Goal: Complete application form

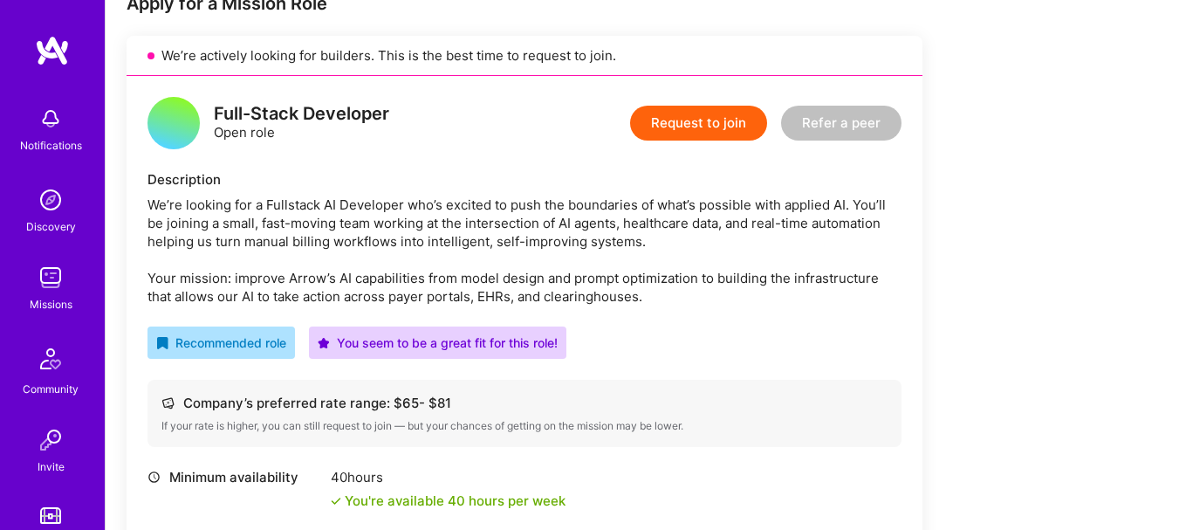
scroll to position [374, 0]
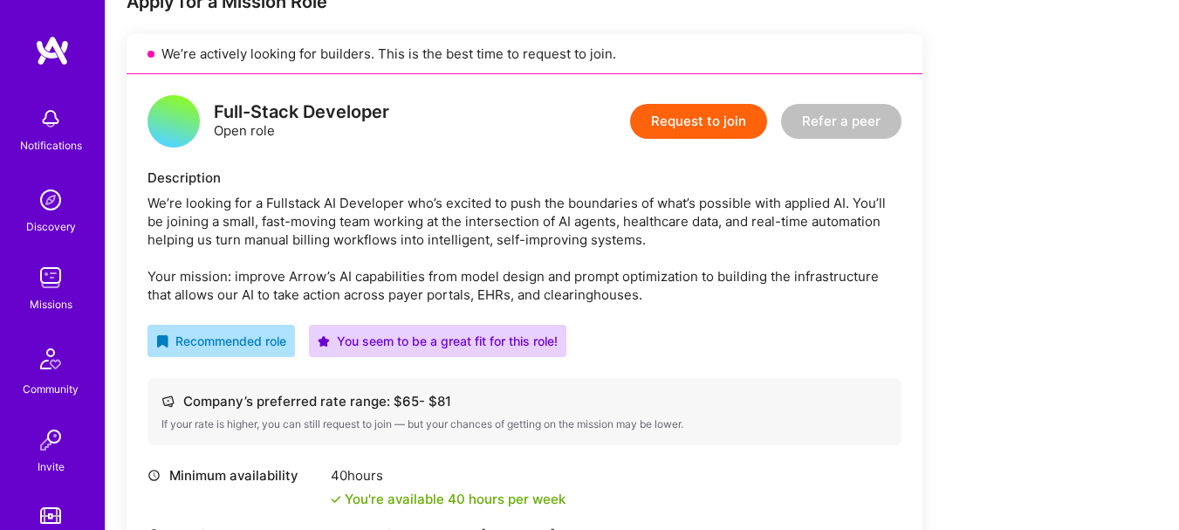
click at [574, 211] on div "We’re looking for a Fullstack AI Developer who’s excited to push the boundaries…" at bounding box center [525, 249] width 754 height 110
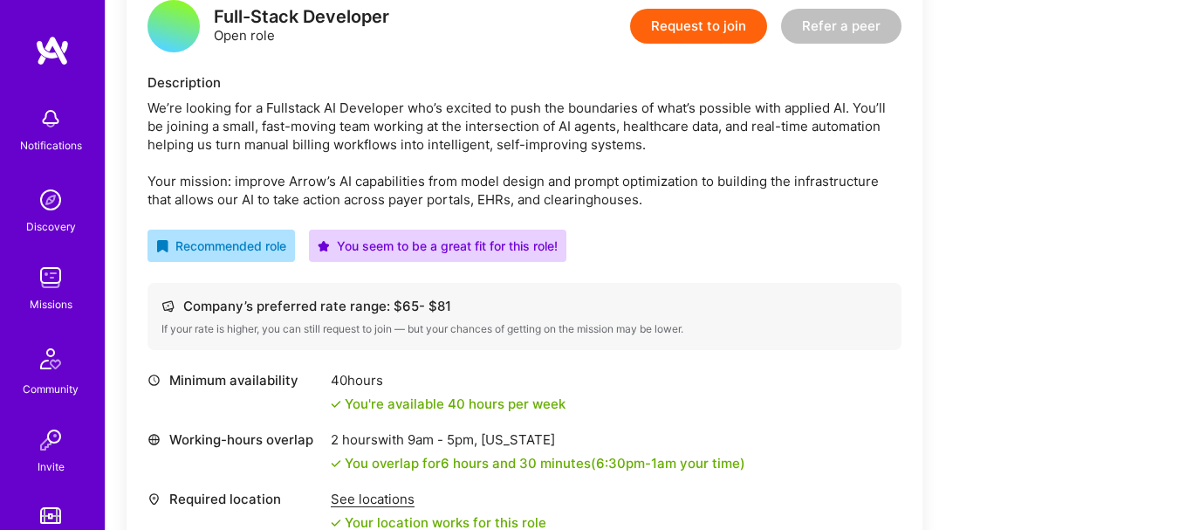
scroll to position [470, 0]
click at [572, 200] on div "We’re looking for a Fullstack AI Developer who’s excited to push the boundaries…" at bounding box center [525, 153] width 754 height 110
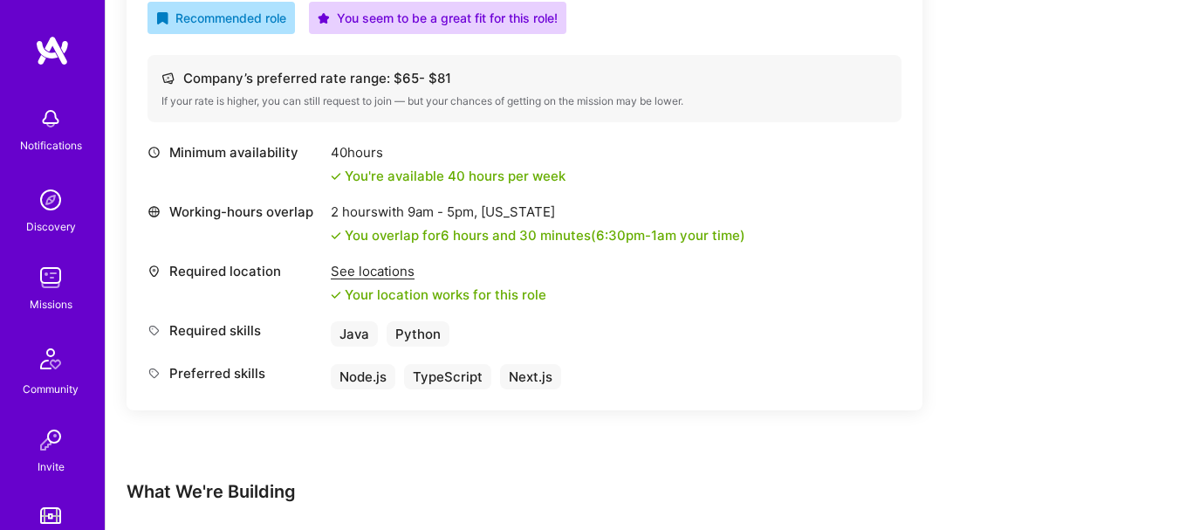
scroll to position [698, 0]
click at [570, 321] on div "Required skills Java Python" at bounding box center [525, 332] width 754 height 25
click at [578, 282] on div "Required location See locations Your location works for this role" at bounding box center [525, 282] width 754 height 42
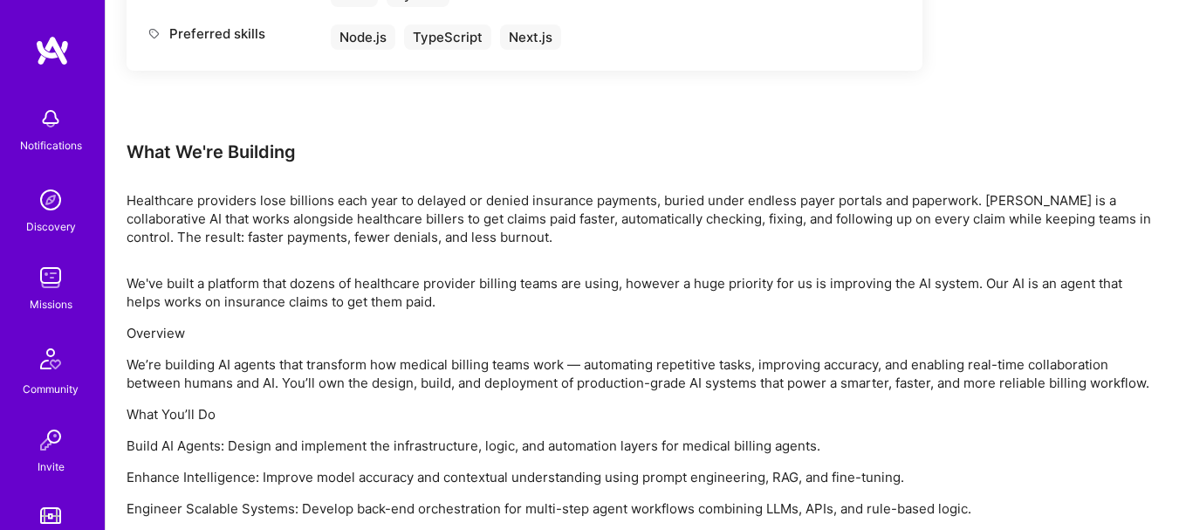
scroll to position [1109, 0]
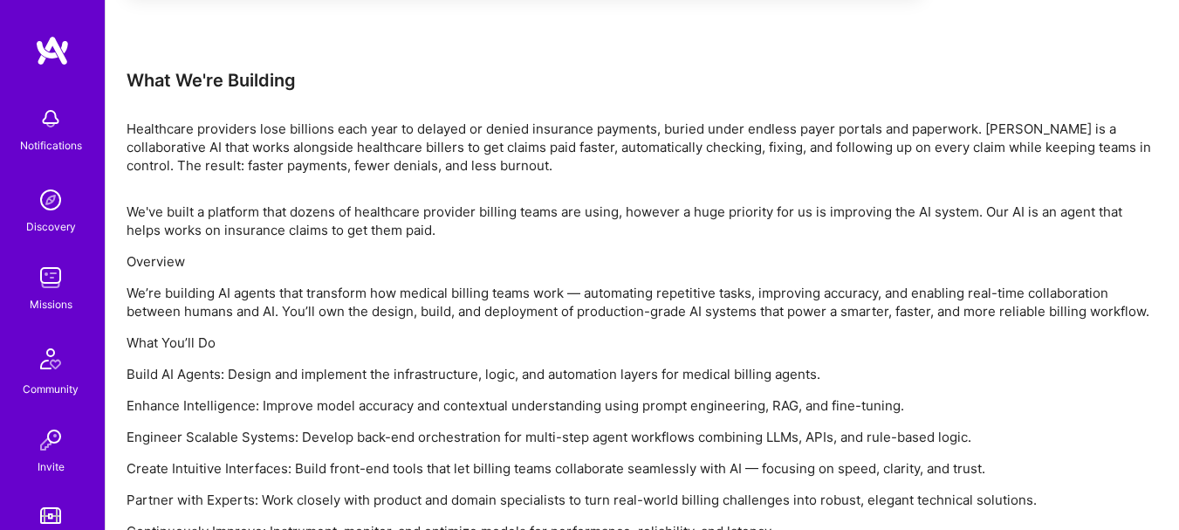
click at [611, 235] on p "We've built a platform that dozens of healthcare provider billing teams are usi…" at bounding box center [643, 221] width 1032 height 37
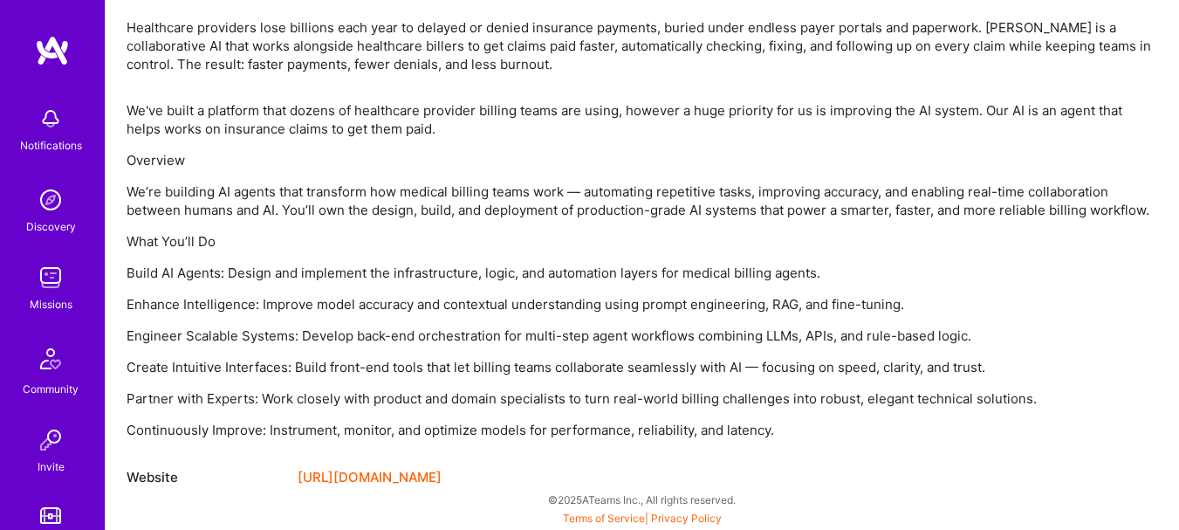
click at [619, 306] on p "Enhance Intelligence: Improve model accuracy and contextual understanding using…" at bounding box center [643, 304] width 1032 height 18
click at [617, 228] on div "We've built a platform that dozens of healthcare provider billing teams are usi…" at bounding box center [643, 270] width 1032 height 338
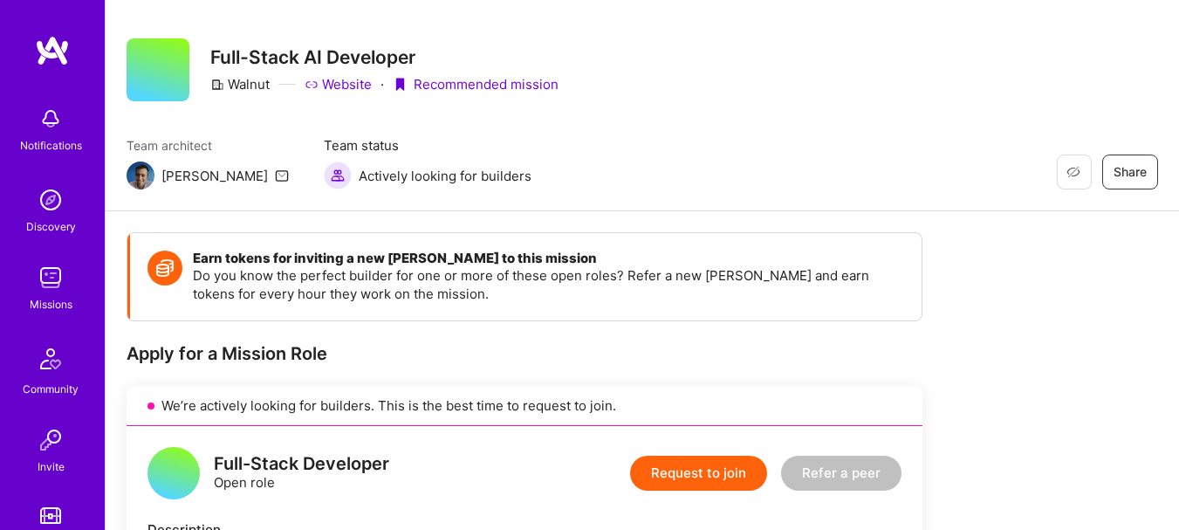
scroll to position [22, 0]
click at [712, 479] on button "Request to join" at bounding box center [698, 474] width 137 height 35
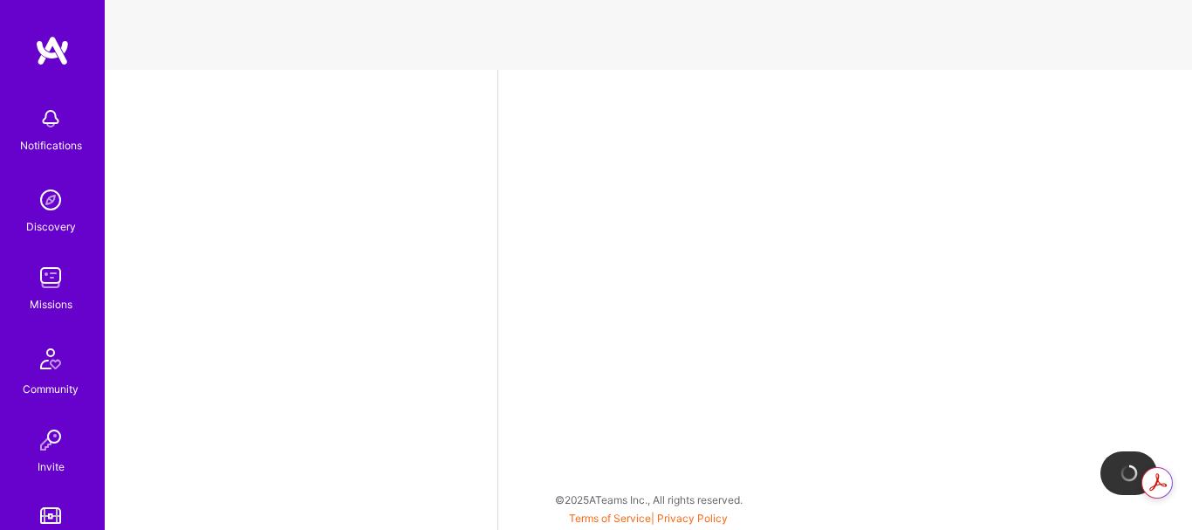
select select "IN"
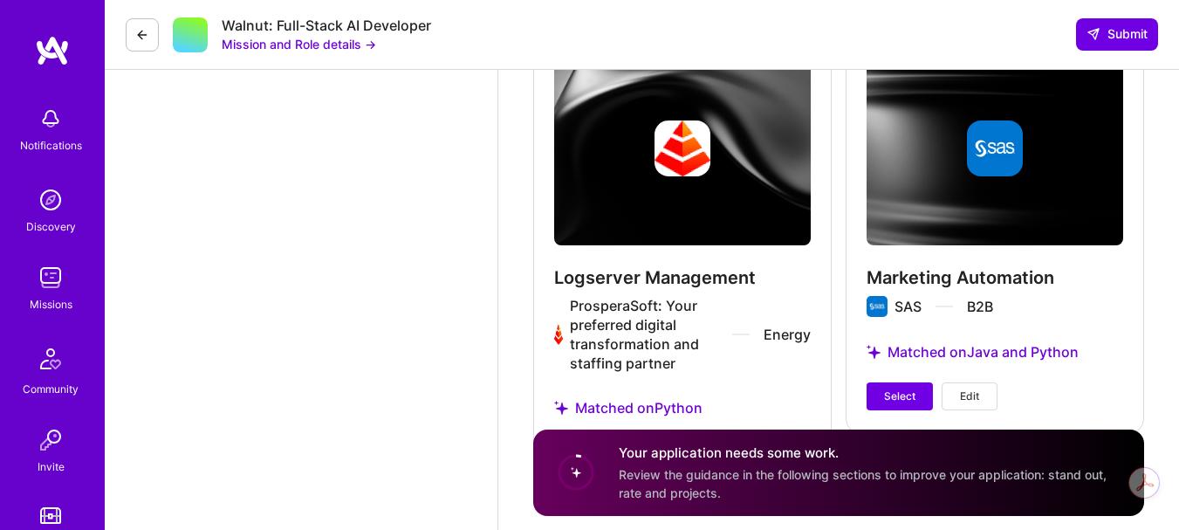
scroll to position [2566, 0]
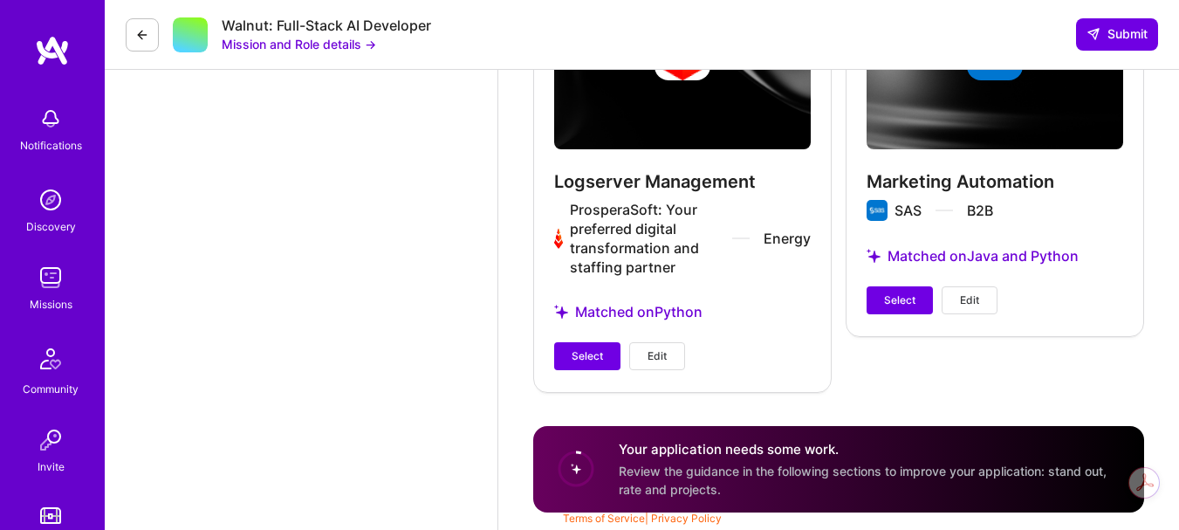
click at [721, 460] on div "Your application needs some work. Review the guidance in the following sections…" at bounding box center [871, 469] width 505 height 58
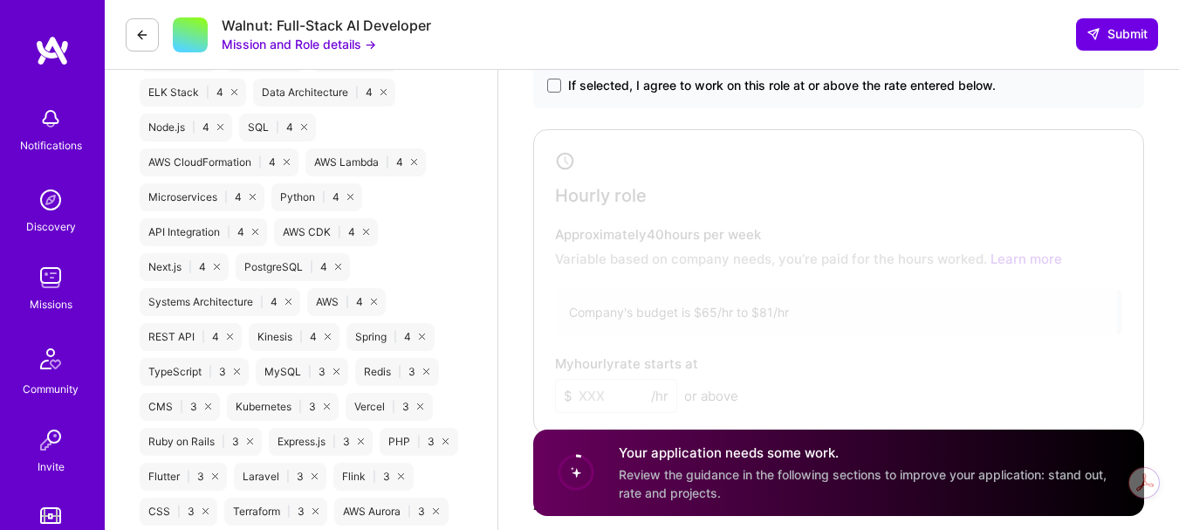
scroll to position [925, 0]
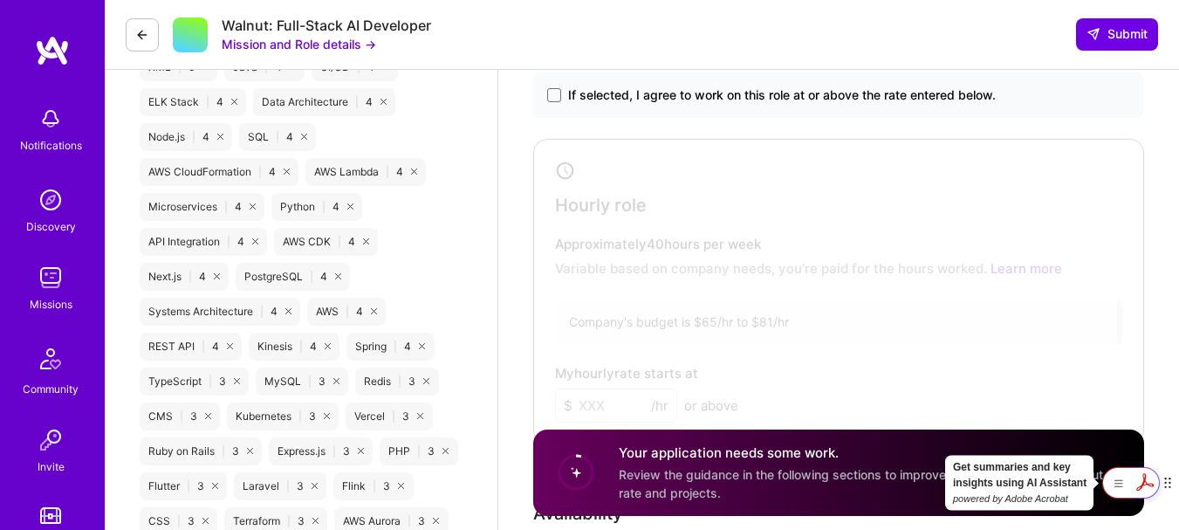
click at [1153, 484] on icon at bounding box center [1145, 481] width 17 height 17
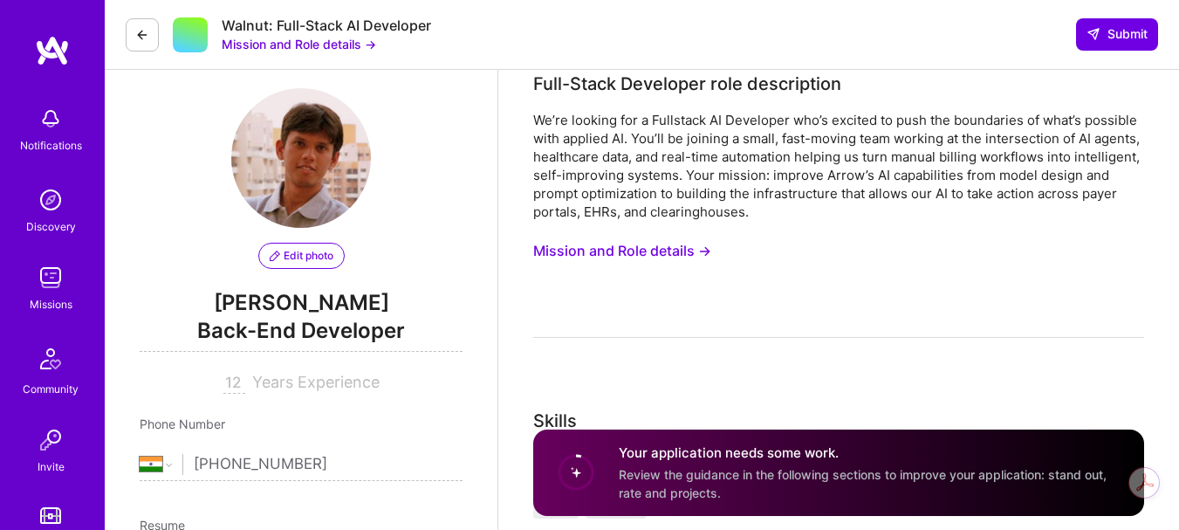
scroll to position [0, 0]
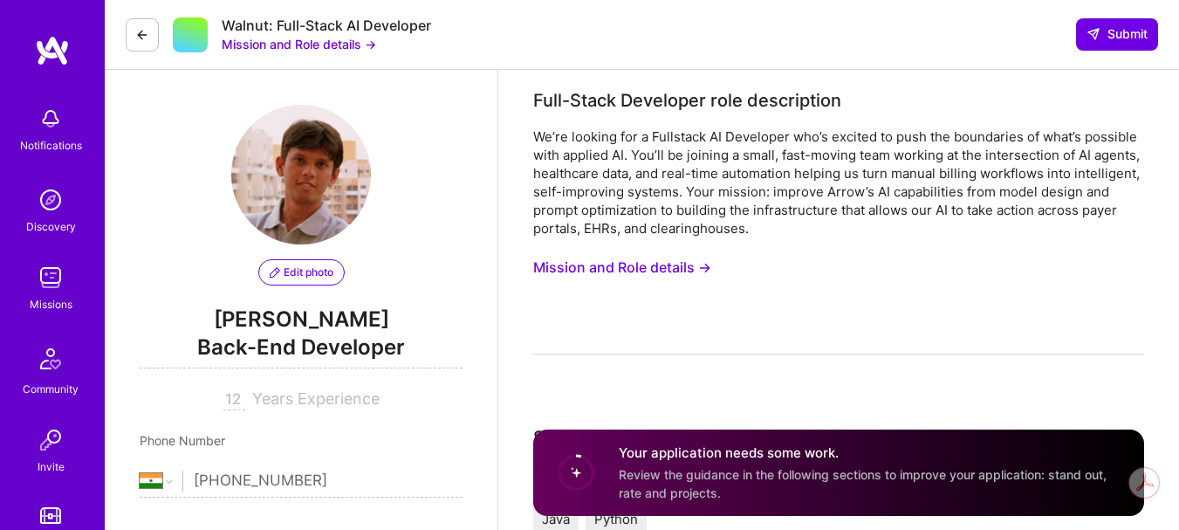
click at [648, 25] on div "Walnut: Full-Stack AI Developer Mission and Role details → Submit" at bounding box center [642, 35] width 1075 height 70
click at [615, 164] on div "We’re looking for a Fullstack AI Developer who’s excited to push the boundaries…" at bounding box center [838, 182] width 611 height 110
